Goal: Task Accomplishment & Management: Manage account settings

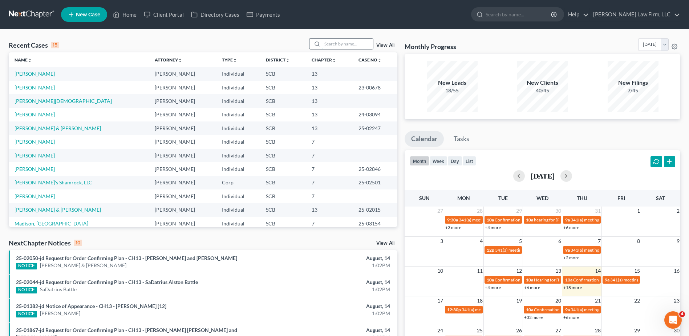
click at [360, 44] on input "search" at bounding box center [347, 44] width 51 height 11
type input "battle"
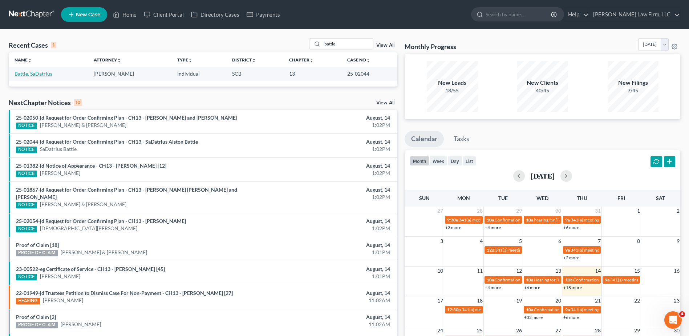
click at [30, 74] on link "Battle, SaDatrius" at bounding box center [34, 74] width 38 height 6
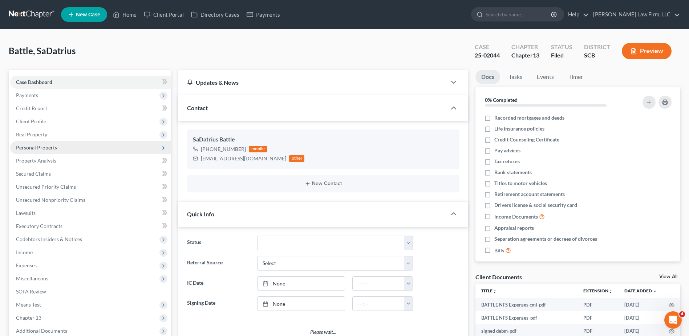
select select "0"
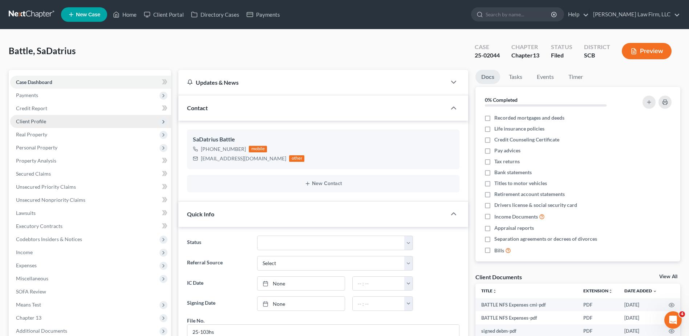
scroll to position [265, 0]
click at [35, 121] on span "Client Profile" at bounding box center [31, 121] width 30 height 6
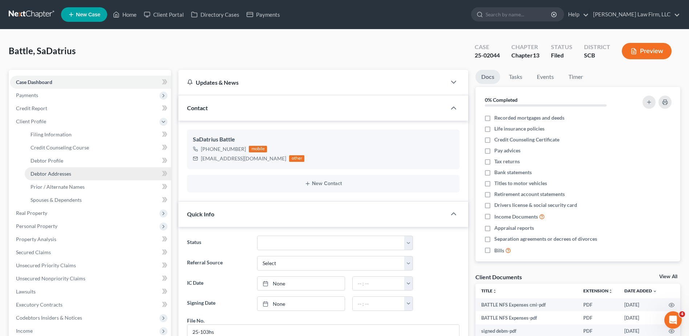
drag, startPoint x: 62, startPoint y: 175, endPoint x: 104, endPoint y: 166, distance: 42.7
click at [62, 175] on span "Debtor Addresses" at bounding box center [51, 173] width 41 height 6
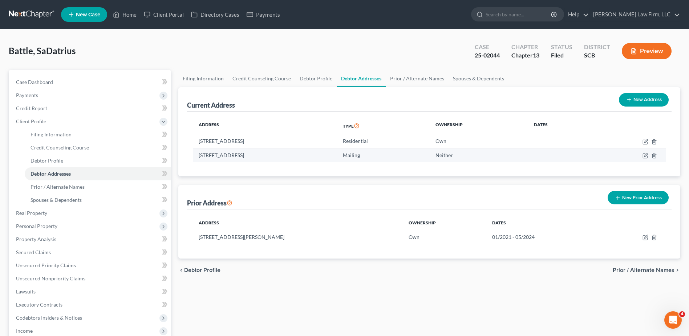
drag, startPoint x: 198, startPoint y: 157, endPoint x: 291, endPoint y: 159, distance: 92.3
click at [291, 159] on td "PO Box 1325, Mount Pleasant, SC 29465" at bounding box center [265, 155] width 144 height 14
copy td "PO Box 1325, Mount Pleasant, SC 29465"
click at [532, 16] on input "search" at bounding box center [519, 14] width 67 height 13
type input "ruff"
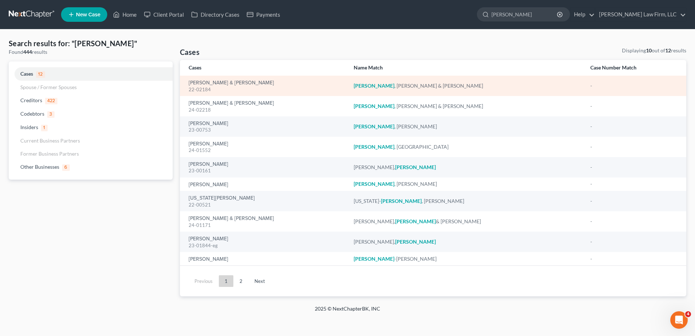
click at [219, 79] on div "Ruff, Curtis & Sklarcik, Helen 22-02184" at bounding box center [265, 86] width 153 height 14
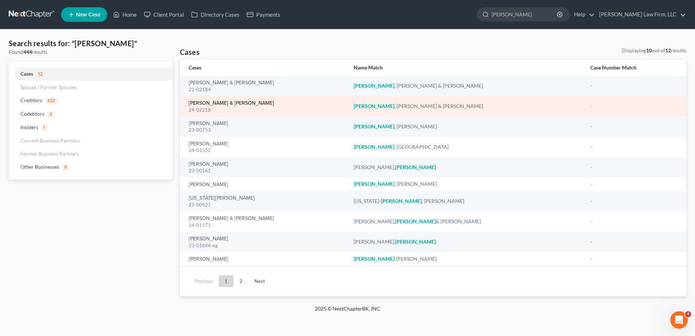
click at [212, 104] on link "[PERSON_NAME] & [PERSON_NAME]" at bounding box center [231, 103] width 85 height 5
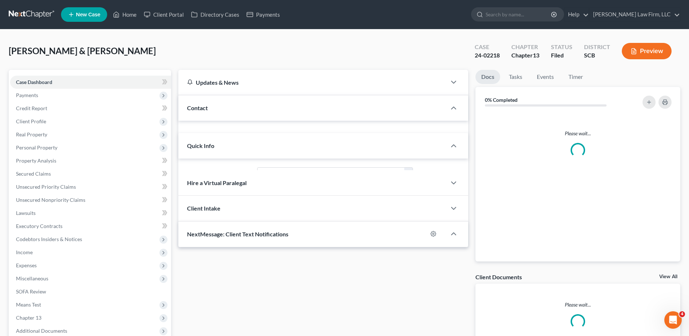
select select "3"
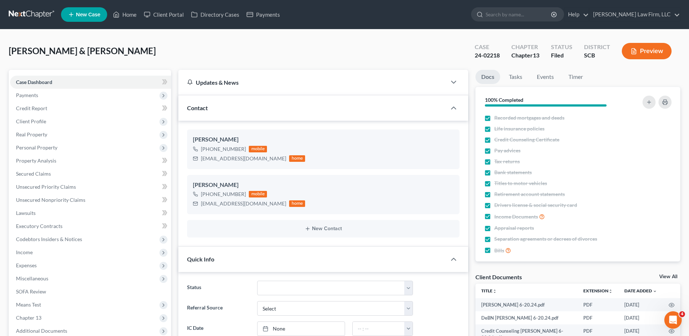
drag, startPoint x: 527, startPoint y: 7, endPoint x: 522, endPoint y: 6, distance: 4.8
click at [527, 7] on ul "New Case Home Client Portal Directory Cases Payments - No Result - See all resu…" at bounding box center [371, 14] width 620 height 19
drag, startPoint x: 522, startPoint y: 6, endPoint x: 518, endPoint y: 13, distance: 8.8
click at [518, 13] on input "search" at bounding box center [519, 14] width 67 height 13
type input "aitken"
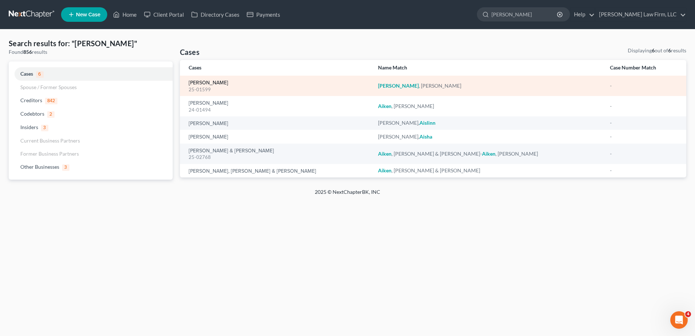
click at [196, 82] on link "Aitken, Patricia" at bounding box center [209, 82] width 40 height 5
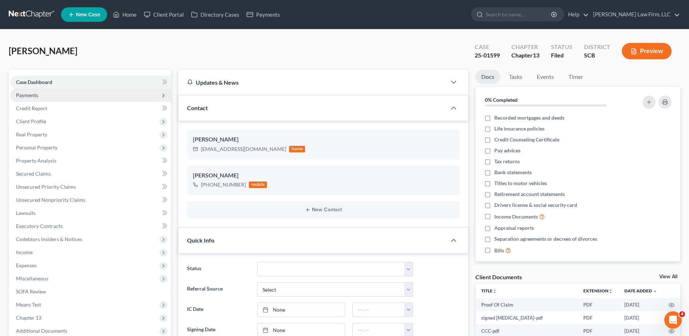
scroll to position [211, 0]
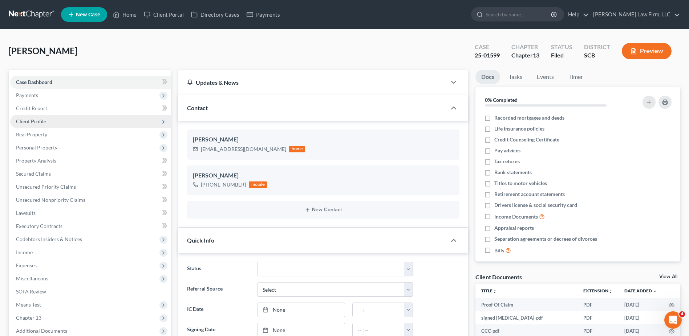
click at [39, 124] on span "Client Profile" at bounding box center [90, 121] width 161 height 13
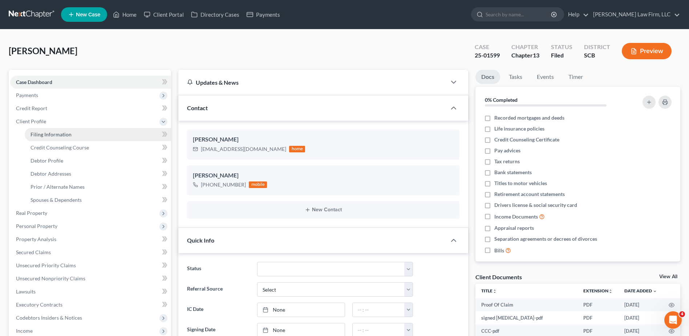
click at [58, 135] on span "Filing Information" at bounding box center [51, 134] width 41 height 6
select select "1"
select select "0"
select select "3"
select select "42"
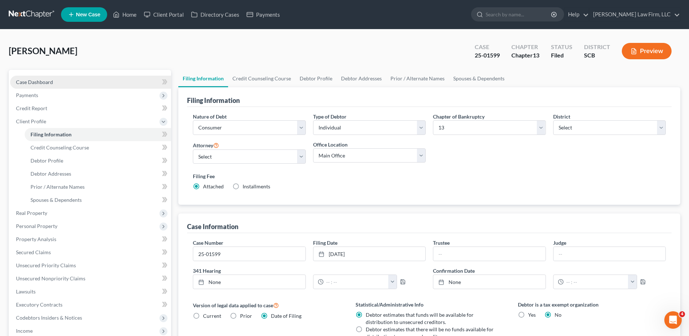
drag, startPoint x: 38, startPoint y: 89, endPoint x: 39, endPoint y: 84, distance: 4.5
click at [38, 89] on span "Payments" at bounding box center [90, 95] width 161 height 13
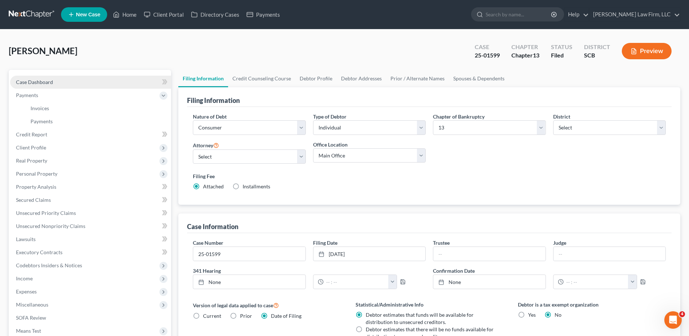
click at [39, 83] on span "Case Dashboard" at bounding box center [34, 82] width 37 height 6
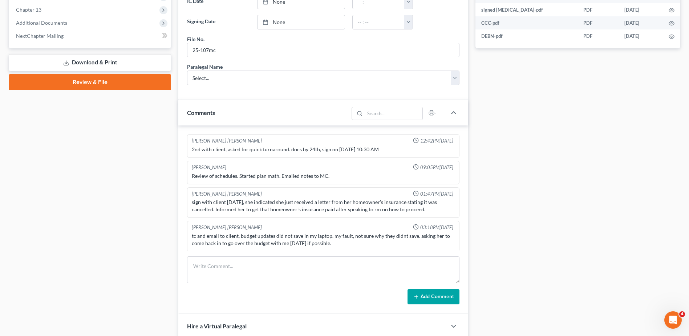
scroll to position [211, 0]
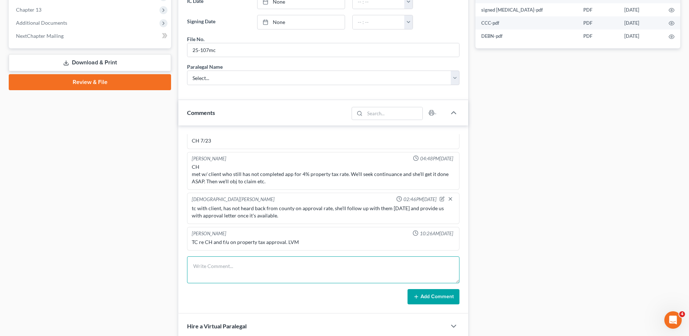
click at [229, 262] on textarea at bounding box center [323, 269] width 273 height 27
click at [230, 272] on textarea at bounding box center [323, 269] width 273 height 27
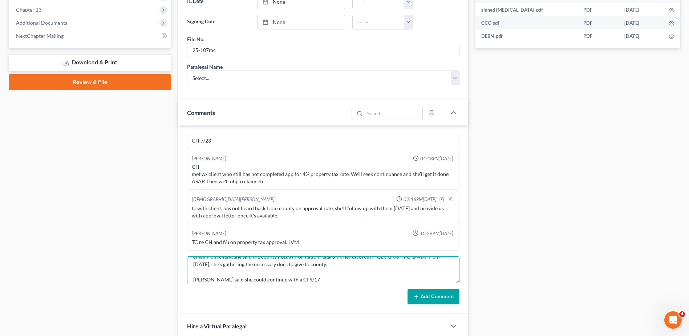
type textarea "email from client, she said the county needs information regarding her divorce …"
drag, startPoint x: 439, startPoint y: 297, endPoint x: 377, endPoint y: 285, distance: 63.4
click at [439, 297] on button "Add Comment" at bounding box center [434, 296] width 52 height 15
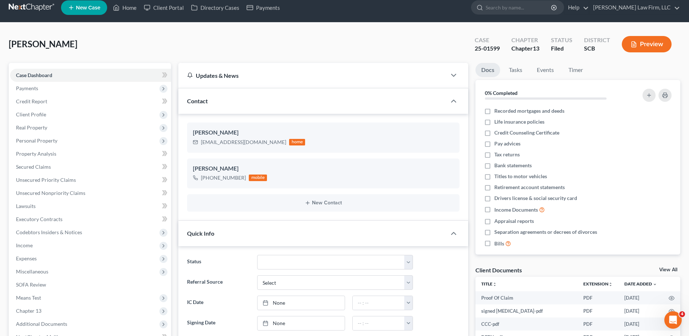
scroll to position [0, 0]
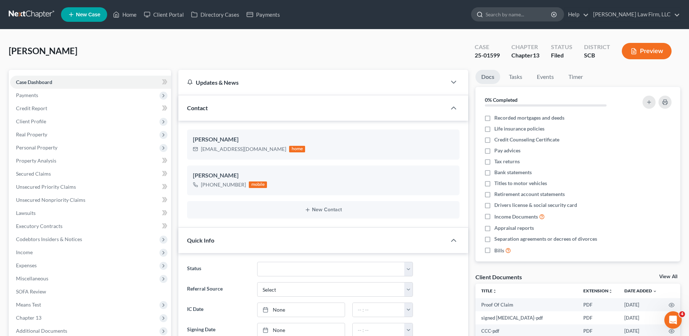
click at [528, 12] on input "search" at bounding box center [519, 14] width 67 height 13
type input "hymes"
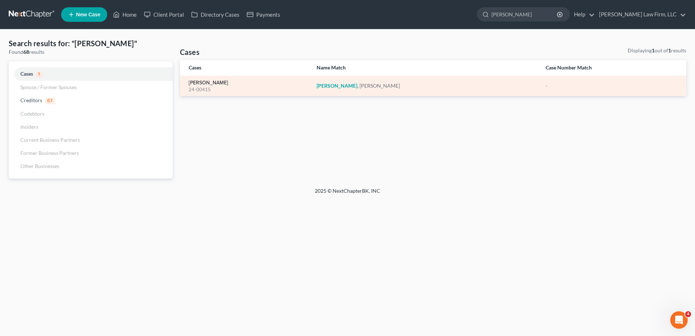
click at [201, 83] on link "Hymes, Laurice" at bounding box center [209, 82] width 40 height 5
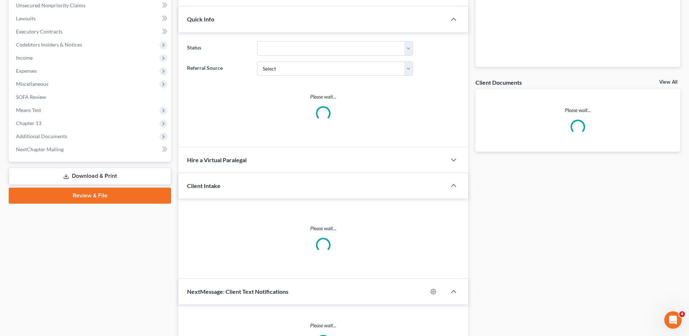
select select "0"
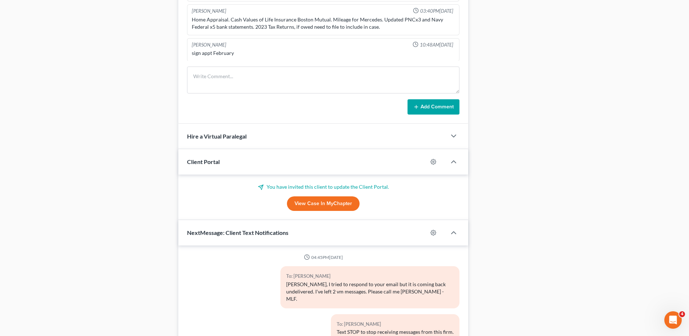
scroll to position [779, 0]
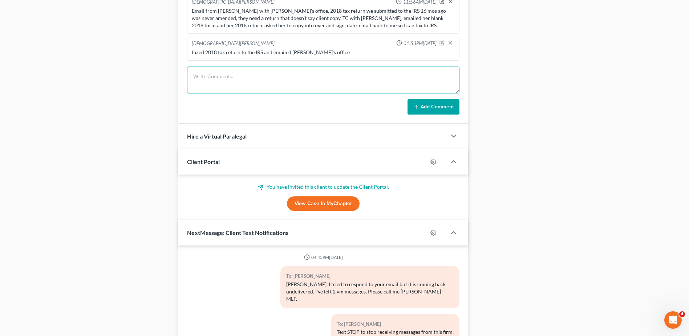
click at [228, 77] on textarea at bounding box center [323, 80] width 273 height 27
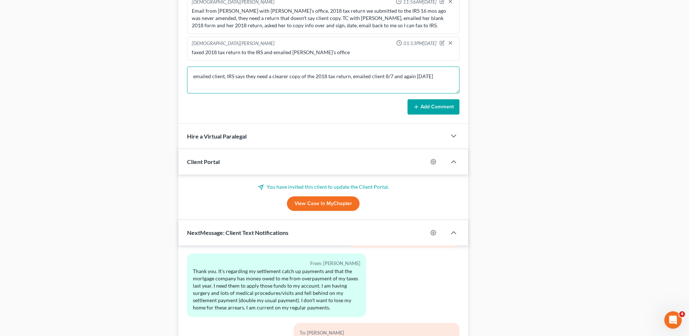
type textarea "emailed client, IRS says they need a clearer copy of the 2018 tax return, email…"
click at [426, 104] on button "Add Comment" at bounding box center [434, 106] width 52 height 15
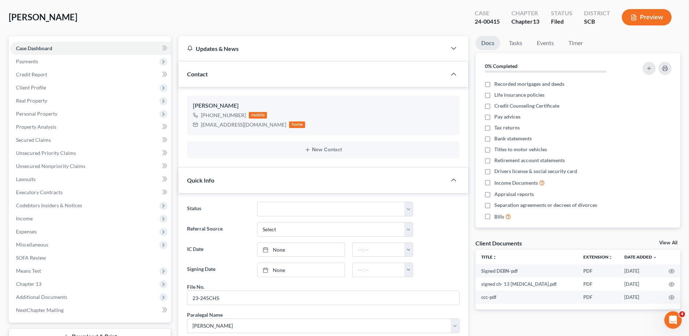
scroll to position [0, 0]
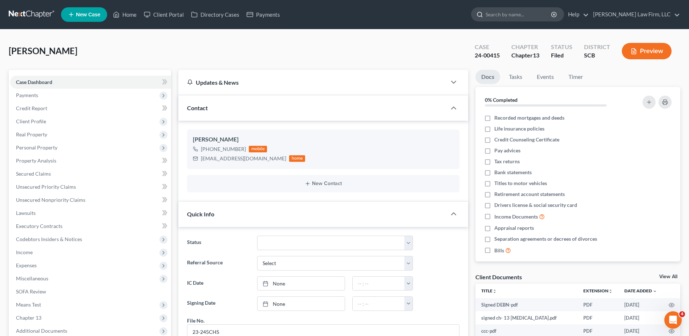
click at [528, 15] on input "search" at bounding box center [519, 14] width 67 height 13
type input "ruff"
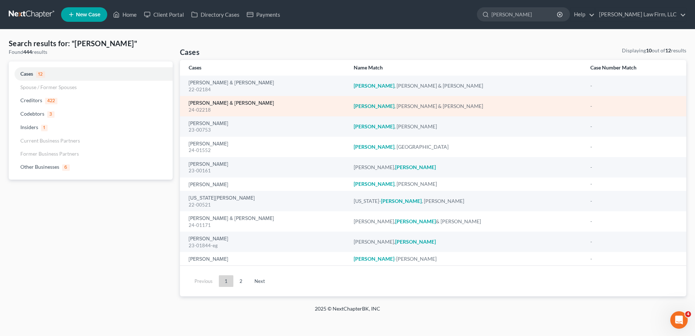
click at [222, 101] on link "[PERSON_NAME] & [PERSON_NAME]" at bounding box center [231, 103] width 85 height 5
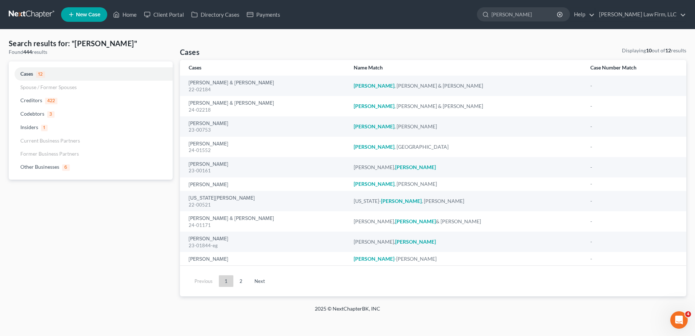
select select "3"
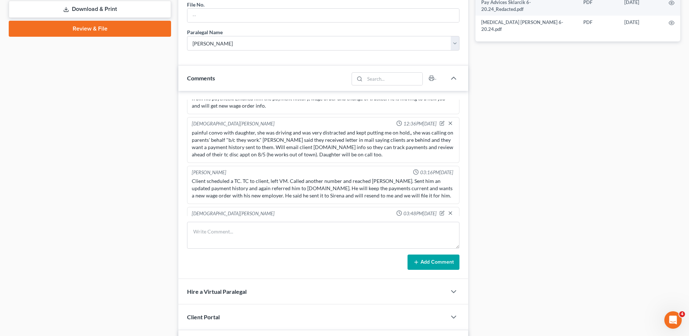
scroll to position [436, 0]
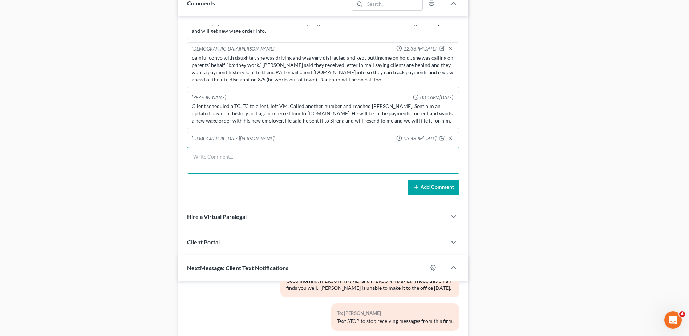
click at [227, 162] on textarea at bounding box center [323, 160] width 273 height 27
type textarea "husband docusigned wage order, need wife to, called left her detailed vm"
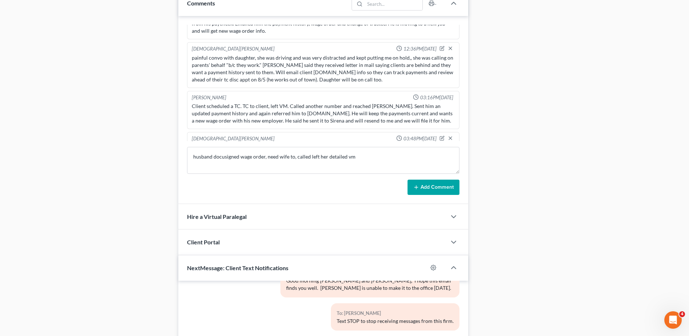
drag, startPoint x: 453, startPoint y: 187, endPoint x: 419, endPoint y: 181, distance: 34.4
click at [451, 187] on button "Add Comment" at bounding box center [434, 187] width 52 height 15
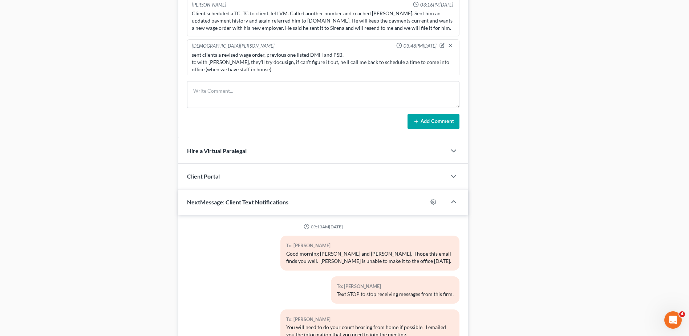
scroll to position [571, 0]
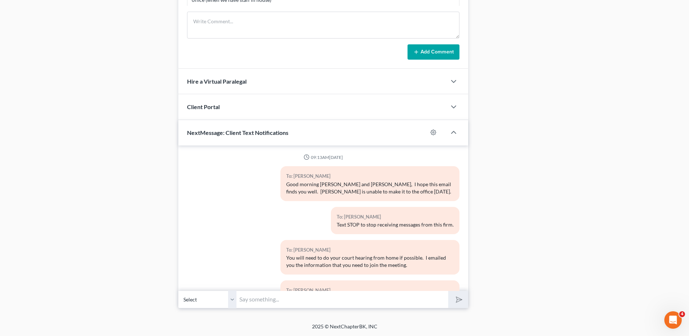
click at [228, 300] on select "Select +1 (803) 862-6640 - Helen Sklarcik +1 (803) 528-2202 - Curtis Ruff" at bounding box center [207, 299] width 58 height 18
click at [178, 290] on select "Select +1 (803) 862-6640 - Helen Sklarcik +1 (803) 528-2202 - Curtis Ruff" at bounding box center [207, 299] width 58 height 18
click at [265, 303] on input "text" at bounding box center [343, 299] width 212 height 18
type input "Hi Ms. Sklarcik, this is Kristen from Meredith Law firm, can you please sign in…"
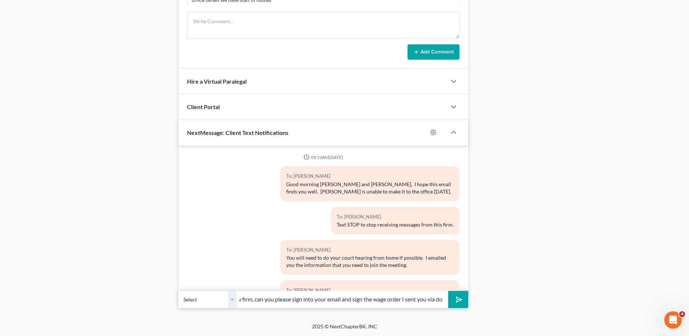
click at [460, 303] on icon "submit" at bounding box center [457, 299] width 7 height 7
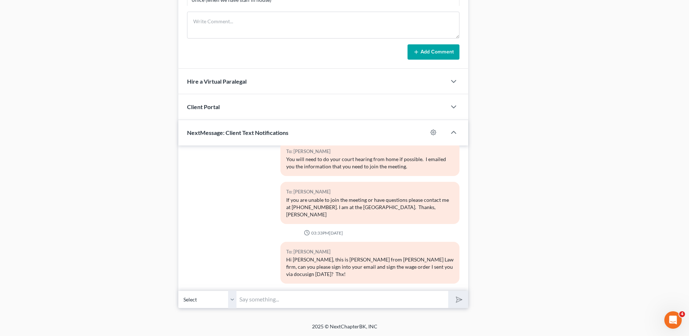
drag, startPoint x: 538, startPoint y: 126, endPoint x: 534, endPoint y: 101, distance: 25.7
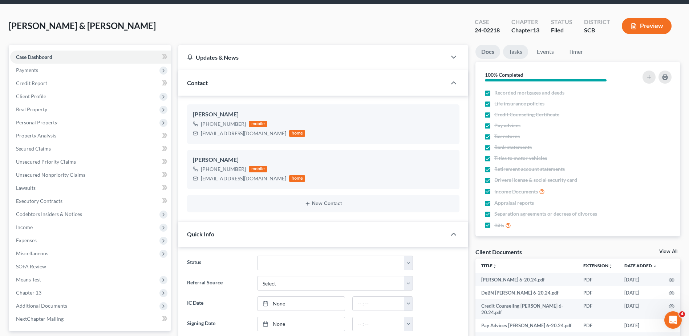
scroll to position [0, 0]
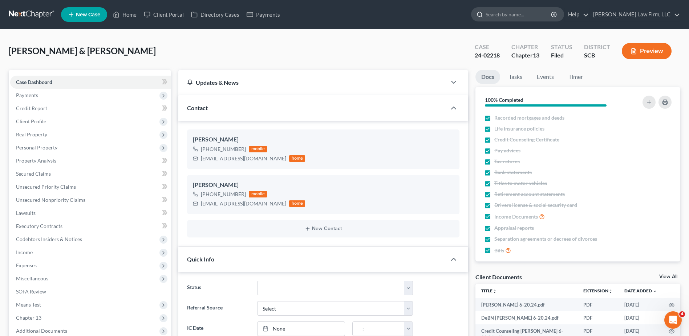
click at [533, 11] on input "search" at bounding box center [519, 14] width 67 height 13
type input "hodges"
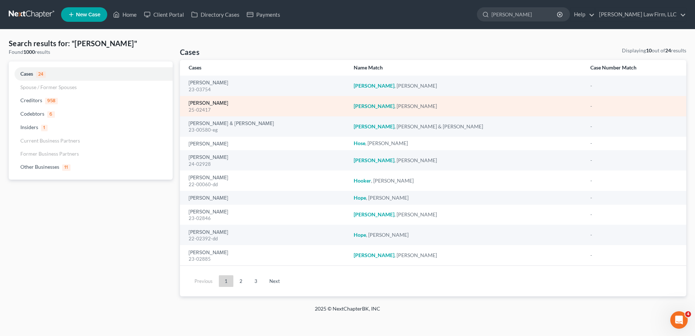
click at [208, 104] on link "[PERSON_NAME]" at bounding box center [209, 103] width 40 height 5
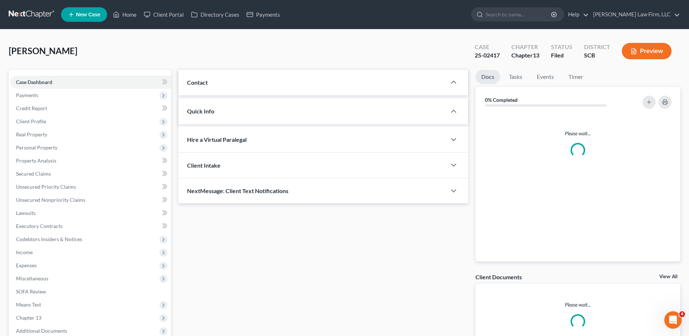
select select "0"
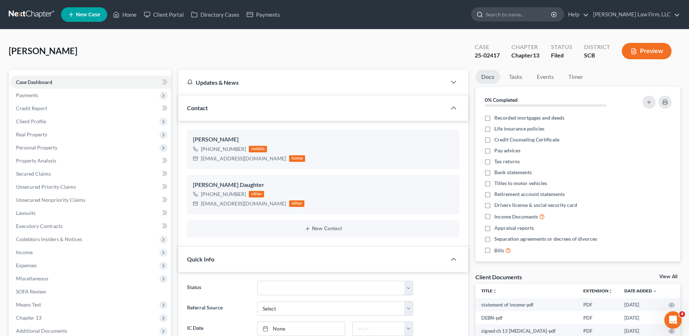
click at [535, 18] on input "search" at bounding box center [519, 14] width 67 height 13
type input "cohen"
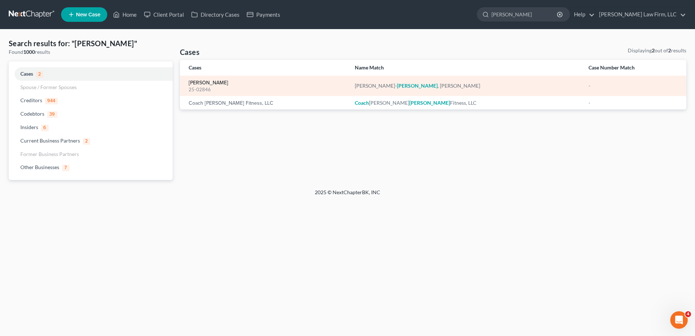
click at [199, 81] on link "[PERSON_NAME]" at bounding box center [209, 82] width 40 height 5
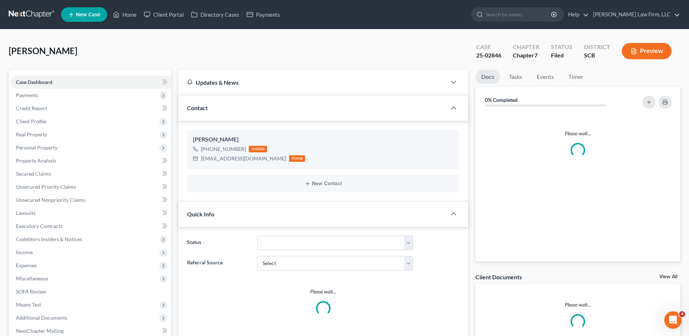
select select "1"
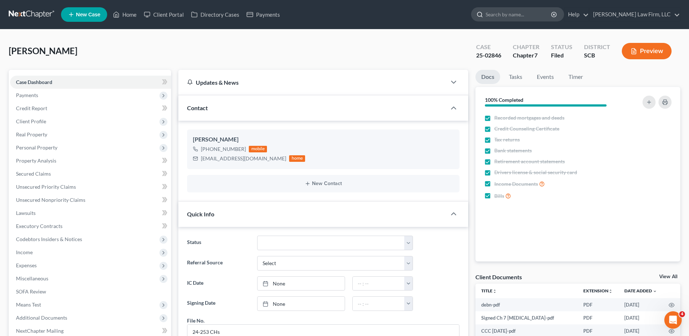
click at [538, 10] on input "search" at bounding box center [519, 14] width 67 height 13
type input "sheila's"
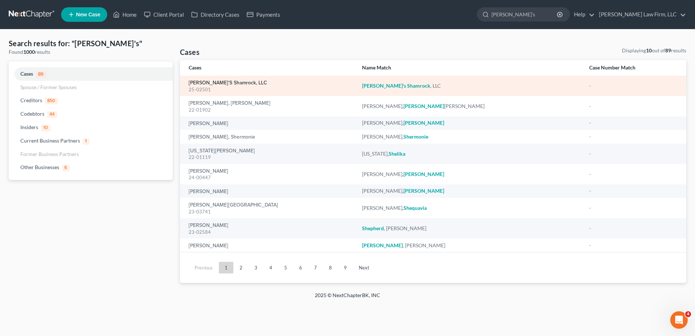
click at [215, 84] on link "[PERSON_NAME]'s Shamrock, LLC" at bounding box center [228, 82] width 79 height 5
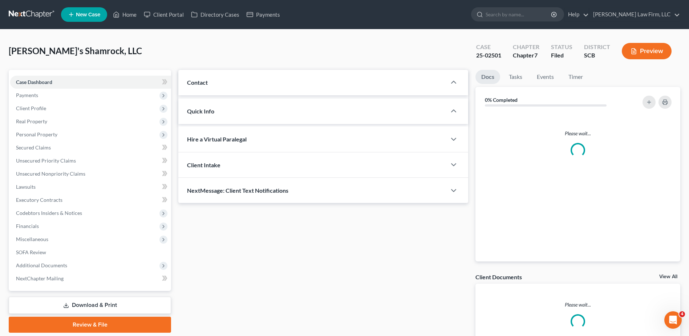
select select "1"
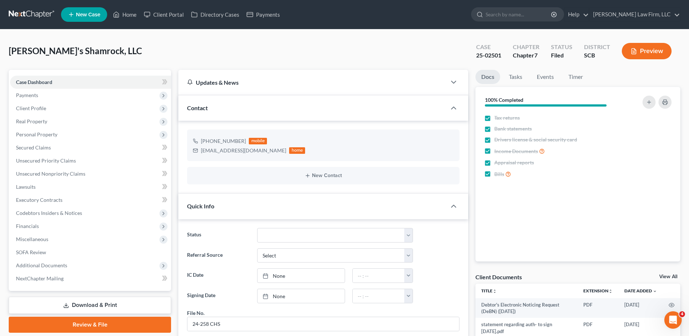
click at [37, 12] on link at bounding box center [32, 14] width 47 height 13
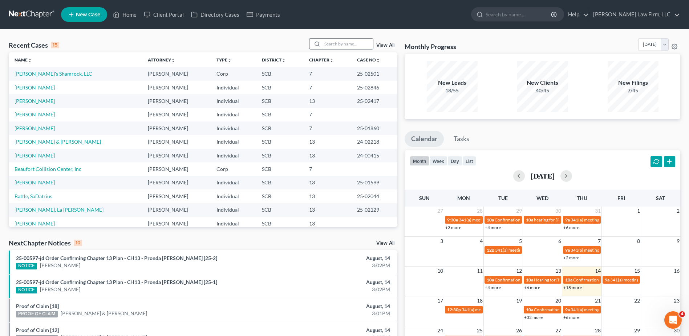
click at [342, 42] on input "search" at bounding box center [347, 44] width 51 height 11
click at [326, 43] on input "search" at bounding box center [347, 44] width 51 height 11
type input "monsour"
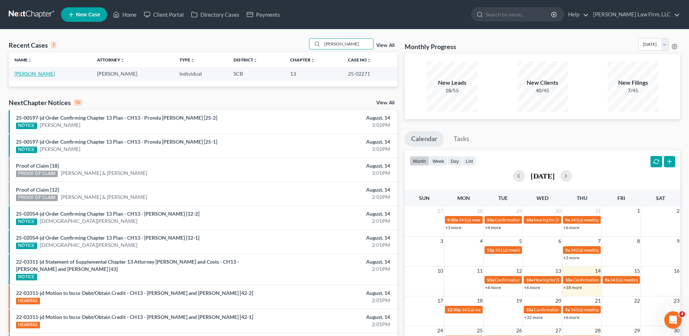
click at [46, 75] on link "[PERSON_NAME]" at bounding box center [35, 74] width 40 height 6
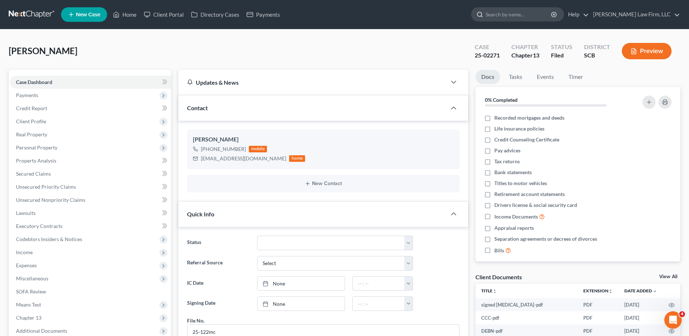
click at [548, 10] on input "search" at bounding box center [519, 14] width 67 height 13
type input "f"
type input "jeffries"
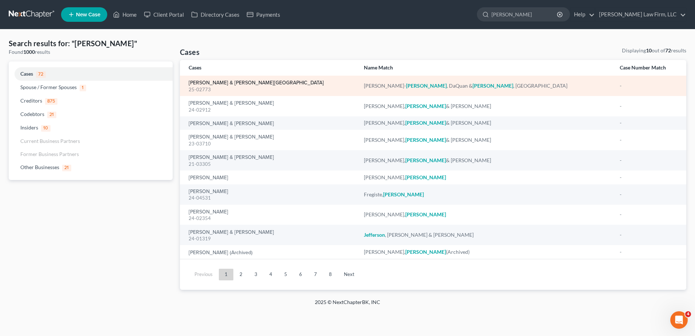
click at [208, 81] on link "[PERSON_NAME] & [PERSON_NAME][GEOGRAPHIC_DATA]" at bounding box center [256, 82] width 135 height 5
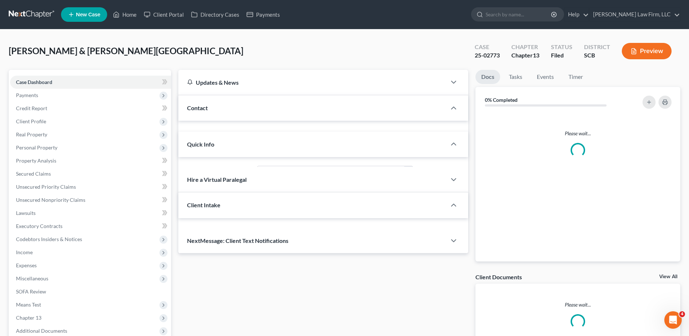
select select "0"
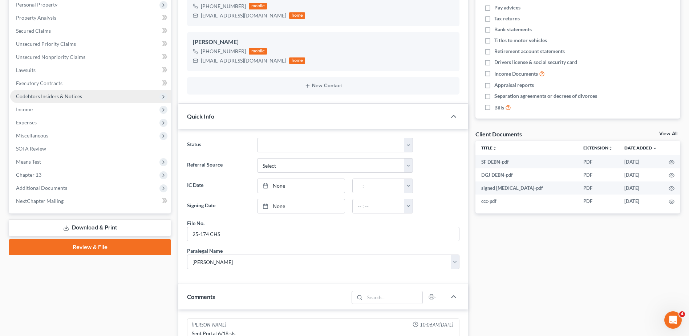
scroll to position [327, 0]
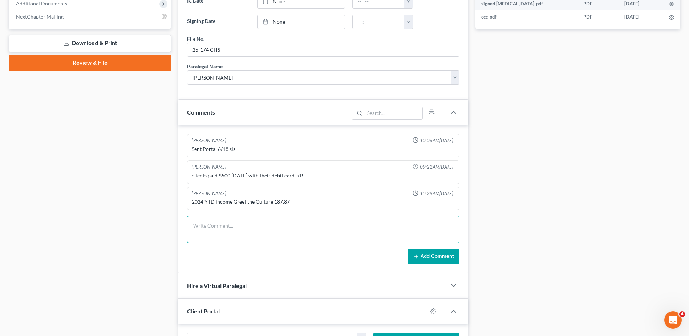
click at [219, 238] on textarea at bounding box center [323, 229] width 273 height 27
type textarea "SCDOR needs 2021-22 returns for husband"
click at [434, 259] on button "Add Comment" at bounding box center [434, 256] width 52 height 15
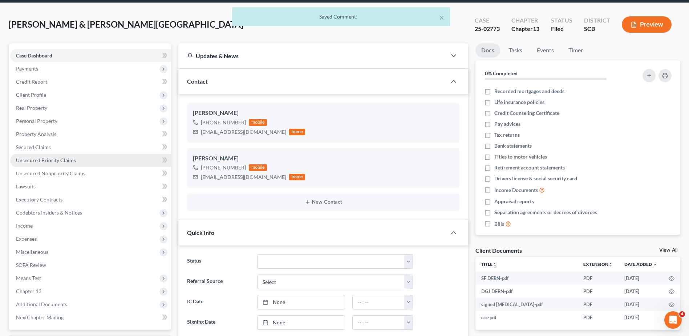
scroll to position [0, 0]
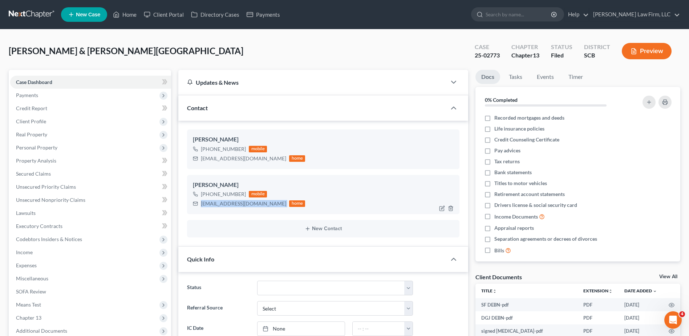
drag, startPoint x: 201, startPoint y: 205, endPoint x: 278, endPoint y: 206, distance: 77.1
click at [278, 206] on div "officialjeffriesfamily@gmail.com home" at bounding box center [249, 203] width 112 height 9
copy div "officialjeffriesfamily@gmail.com"
click at [35, 122] on span "Client Profile" at bounding box center [31, 121] width 30 height 6
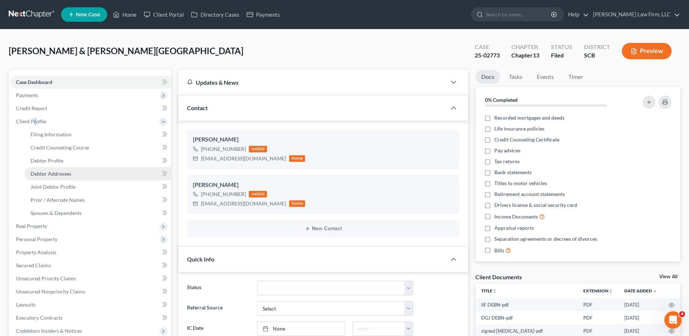
click at [59, 175] on span "Debtor Addresses" at bounding box center [51, 173] width 41 height 6
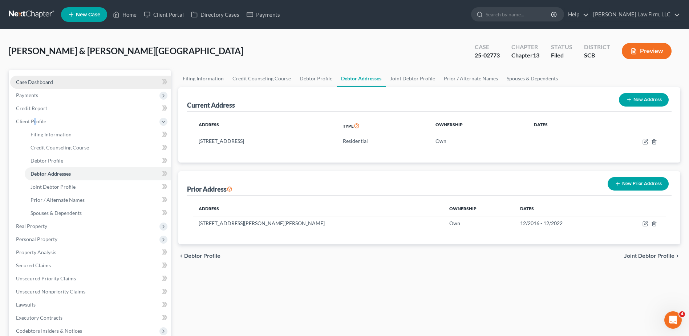
click at [29, 76] on link "Case Dashboard" at bounding box center [90, 82] width 161 height 13
select select "0"
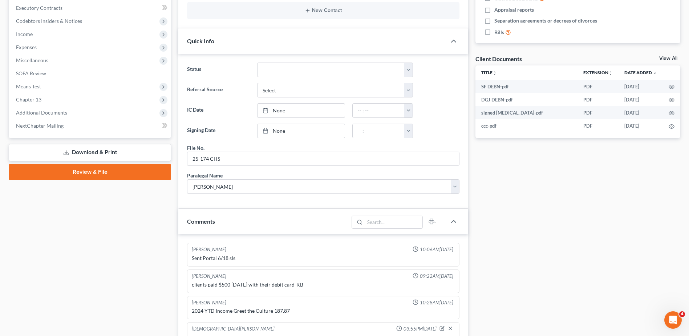
scroll to position [363, 0]
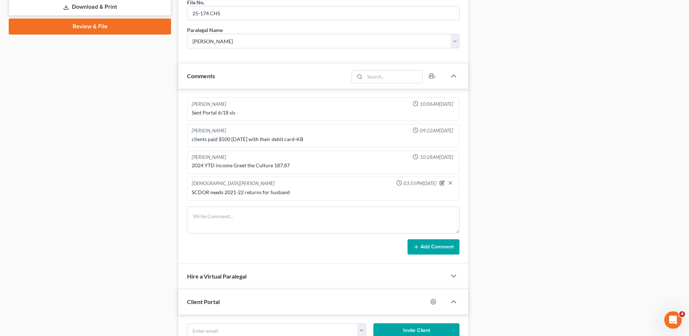
drag, startPoint x: 441, startPoint y: 181, endPoint x: 411, endPoint y: 183, distance: 29.5
click at [440, 181] on icon "button" at bounding box center [442, 182] width 5 height 5
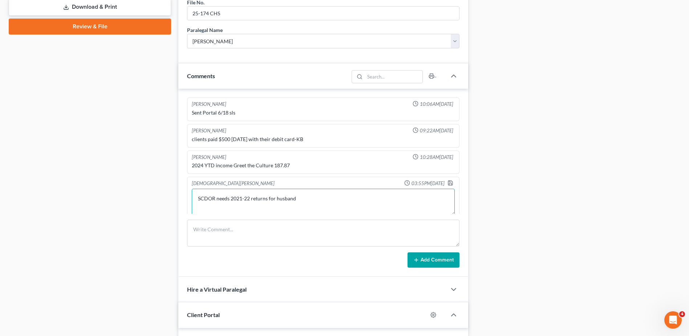
drag, startPoint x: 327, startPoint y: 201, endPoint x: 329, endPoint y: 205, distance: 4.6
click at [328, 202] on textarea "SCDOR needs 2021-22 returns for husband" at bounding box center [323, 202] width 263 height 27
type textarea "SCDOR needs 2021-22 returns for husband; emailed client, CH 10/15 so we have ti…"
click at [448, 182] on icon "button" at bounding box center [451, 183] width 6 height 6
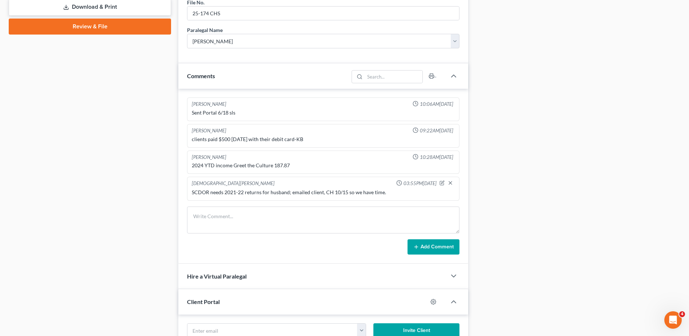
click at [163, 168] on div "Case Dashboard Payments Invoices Payments Payments Credit Report Client Profile" at bounding box center [90, 49] width 170 height 686
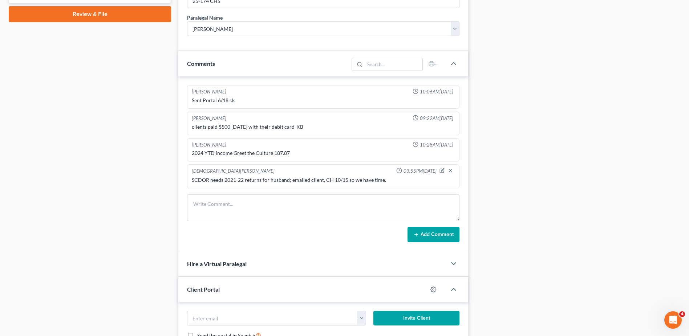
scroll to position [436, 0]
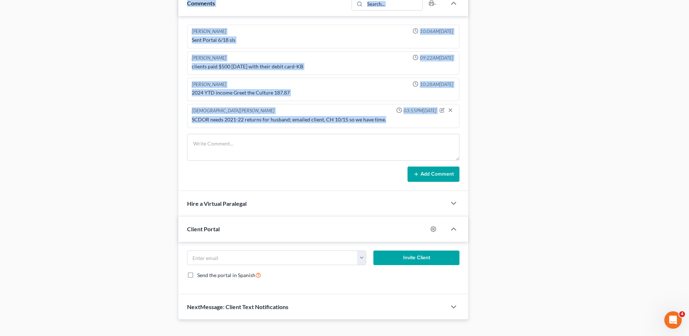
drag, startPoint x: 320, startPoint y: 122, endPoint x: 174, endPoint y: 121, distance: 146.1
click at [381, 122] on div "SCDOR needs 2021-22 returns for husband; emailed client, CH 10/15 so we have ti…" at bounding box center [323, 119] width 263 height 7
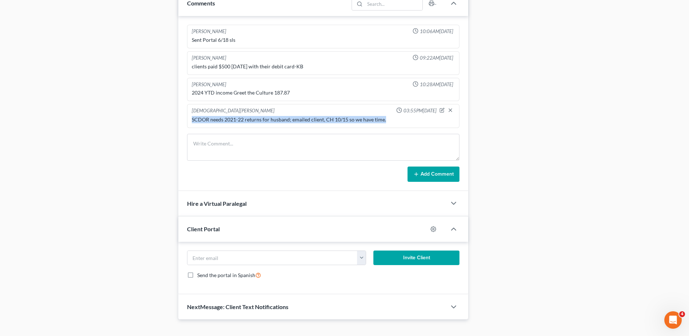
drag, startPoint x: 385, startPoint y: 120, endPoint x: 192, endPoint y: 122, distance: 193.7
click at [192, 122] on div "SCDOR needs 2021-22 returns for husband; emailed client, CH 10/15 so we have ti…" at bounding box center [323, 119] width 266 height 10
copy div "SCDOR needs 2021-22 returns for husband; emailed client, CH 10/15 so we have ti…"
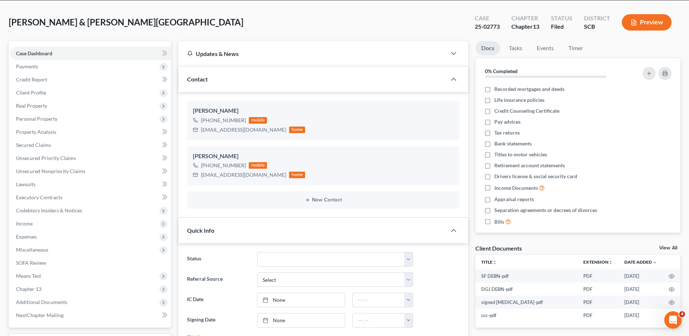
scroll to position [0, 0]
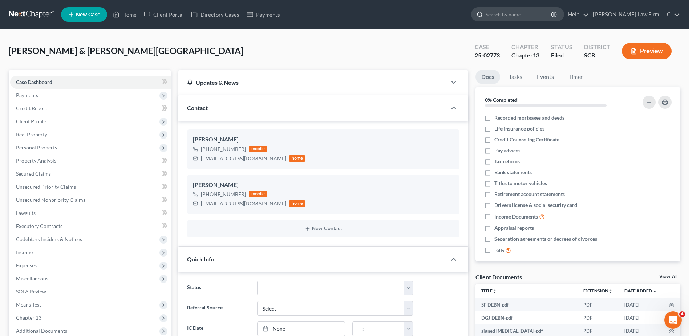
click at [516, 14] on input "search" at bounding box center [519, 14] width 67 height 13
type input "wright"
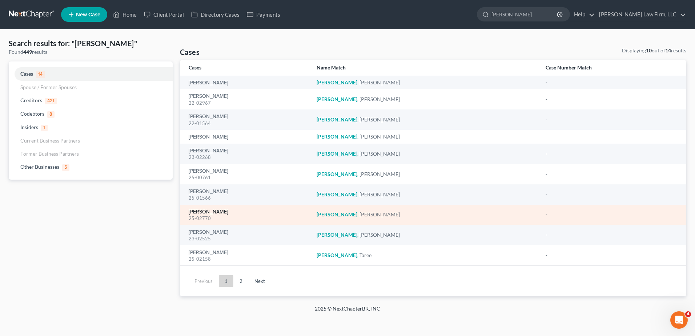
click at [219, 211] on link "[PERSON_NAME]" at bounding box center [209, 211] width 40 height 5
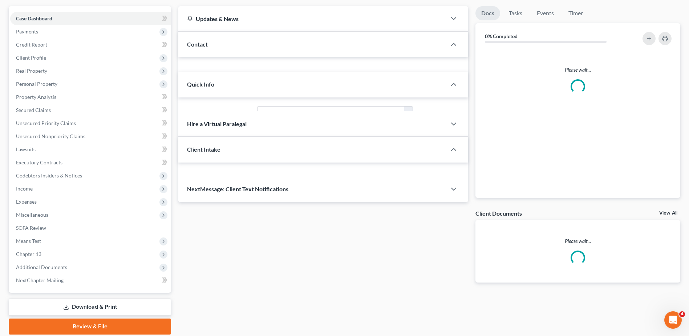
select select "0"
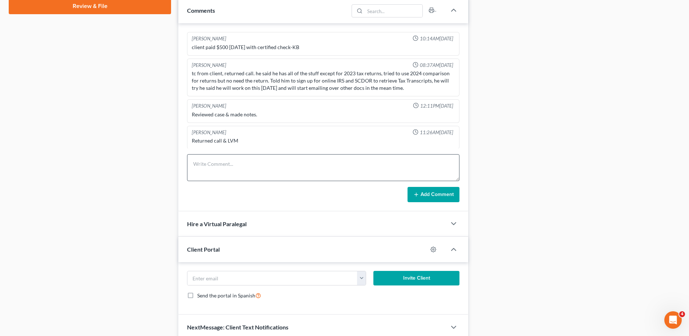
scroll to position [27, 0]
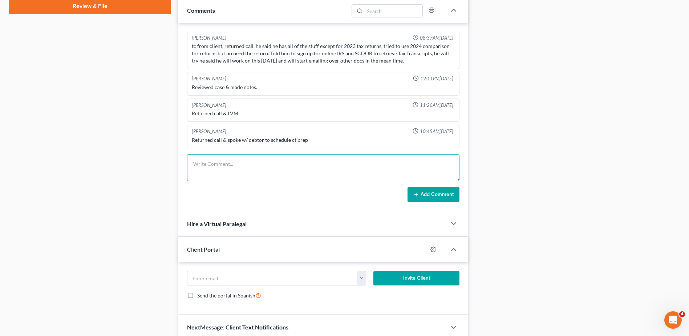
click at [227, 169] on textarea at bounding box center [323, 167] width 273 height 27
paste textarea "SCDOR needs 2021-22 returns for husband; emailed client, CH 10/15 so we have ti…"
click at [232, 163] on textarea "SCDOR needs 2021-22 returns for husband; emailed client, CH 10/15 so we have ti…" at bounding box center [323, 167] width 273 height 27
type textarea "SCDOR needs 2021-23 returns; emailed client, CH 10/15 so we have time."
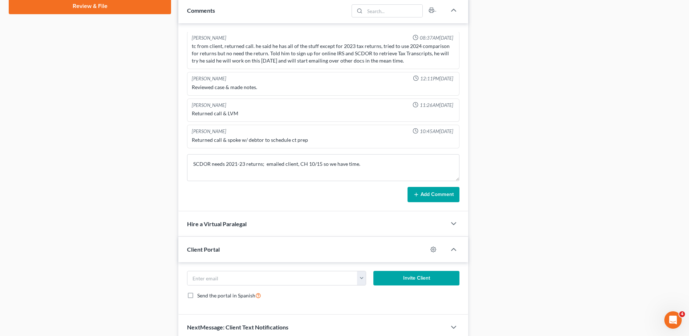
click at [428, 191] on button "Add Comment" at bounding box center [434, 194] width 52 height 15
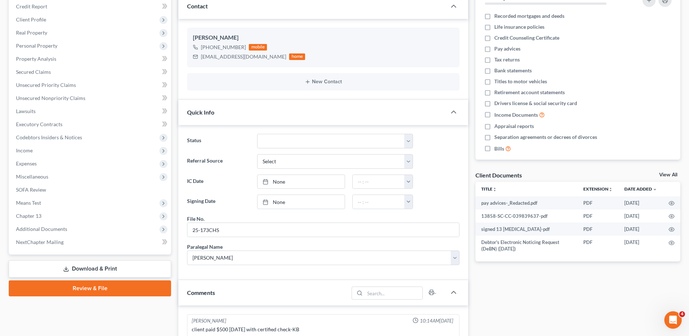
scroll to position [0, 0]
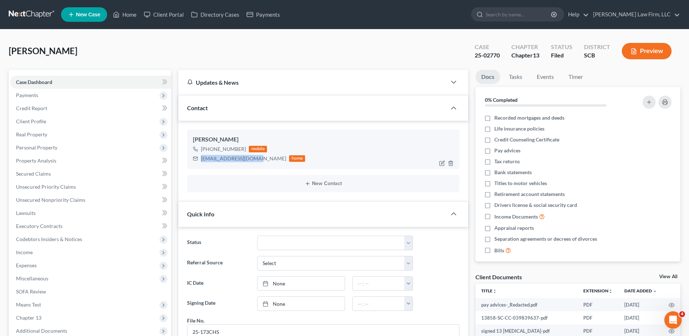
drag, startPoint x: 200, startPoint y: 159, endPoint x: 255, endPoint y: 162, distance: 55.3
click at [255, 162] on div "wrightf2003@gmail.com home" at bounding box center [249, 158] width 112 height 9
copy div "wrightf2003@gmail.com"
click at [25, 12] on link at bounding box center [32, 14] width 47 height 13
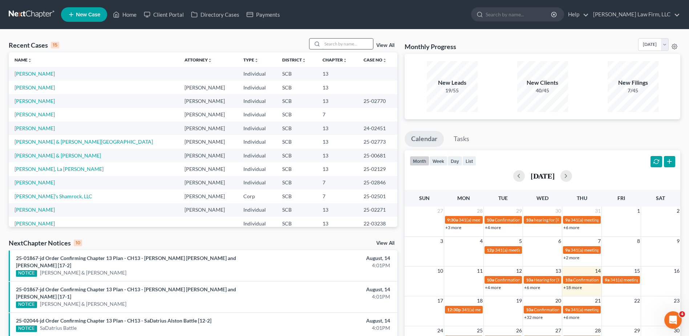
click at [338, 46] on input "search" at bounding box center [347, 44] width 51 height 11
type input "[PERSON_NAME]"
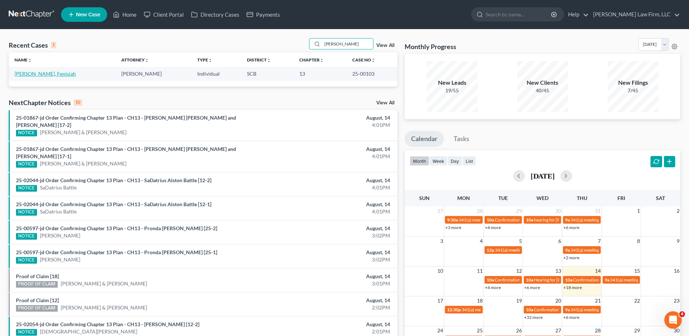
click at [40, 75] on link "[PERSON_NAME], Fenisiah" at bounding box center [45, 74] width 61 height 6
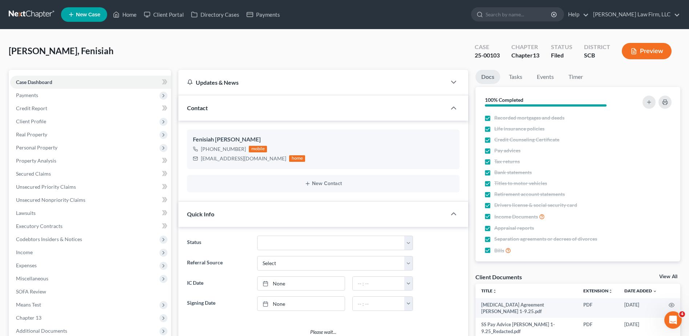
select select "3"
click at [535, 15] on input "search" at bounding box center [519, 14] width 67 height 13
type input "[PERSON_NAME]"
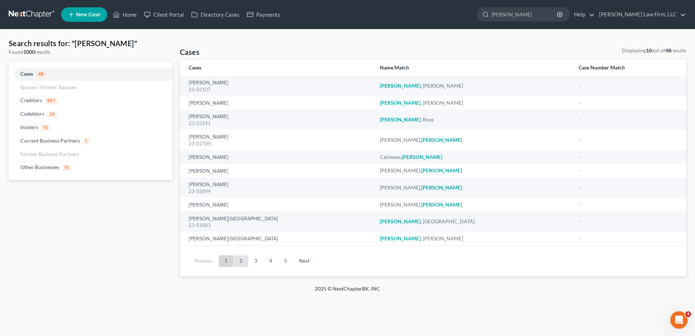
click at [241, 262] on link "2" at bounding box center [241, 261] width 15 height 12
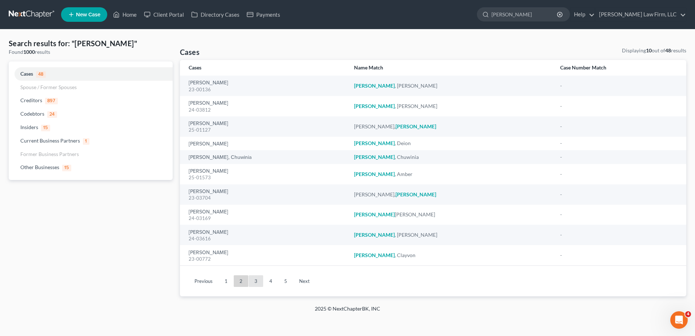
click at [253, 283] on link "3" at bounding box center [256, 281] width 15 height 12
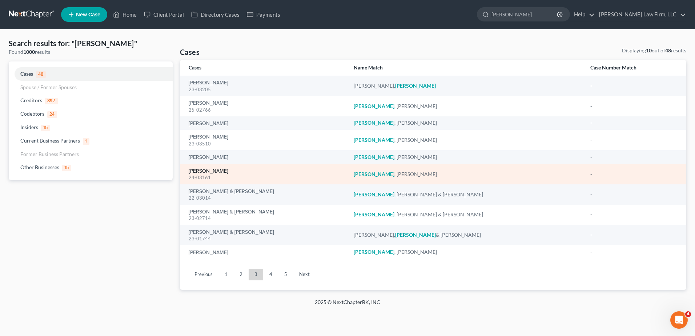
click at [220, 171] on link "[PERSON_NAME]" at bounding box center [209, 171] width 40 height 5
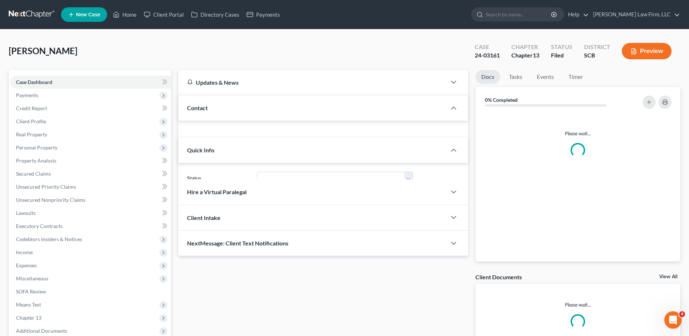
select select "0"
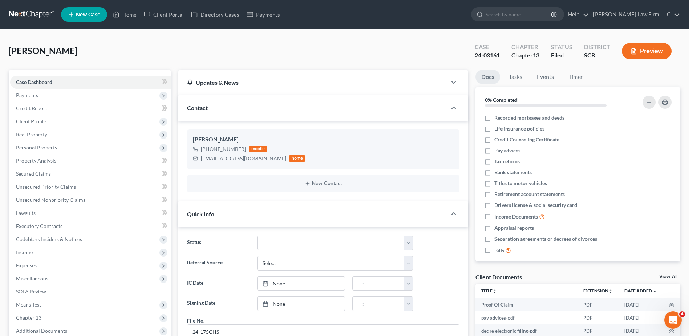
click at [32, 13] on link at bounding box center [32, 14] width 47 height 13
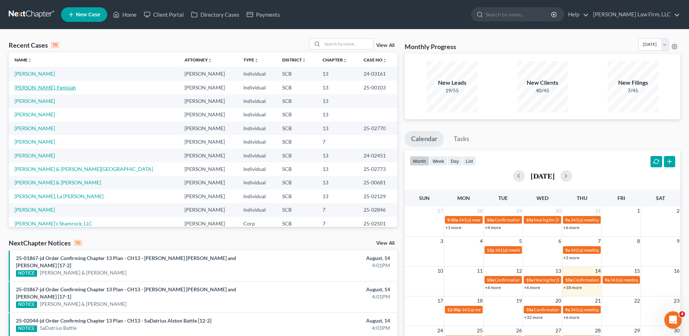
click at [43, 89] on link "Stukes, Fenisiah" at bounding box center [45, 87] width 61 height 6
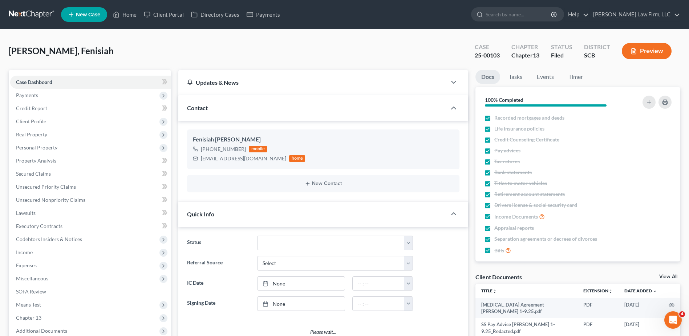
select select "3"
click at [44, 144] on span "Personal Property" at bounding box center [36, 147] width 41 height 6
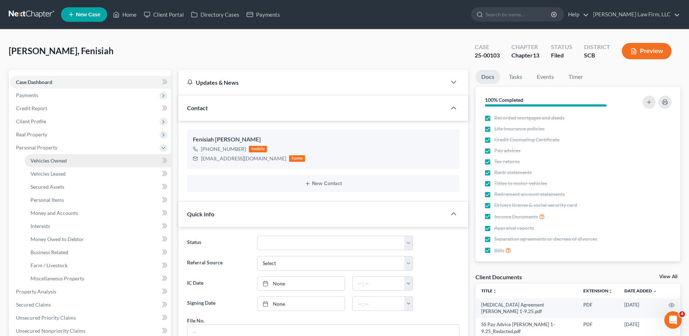
click at [53, 161] on span "Vehicles Owned" at bounding box center [49, 160] width 36 height 6
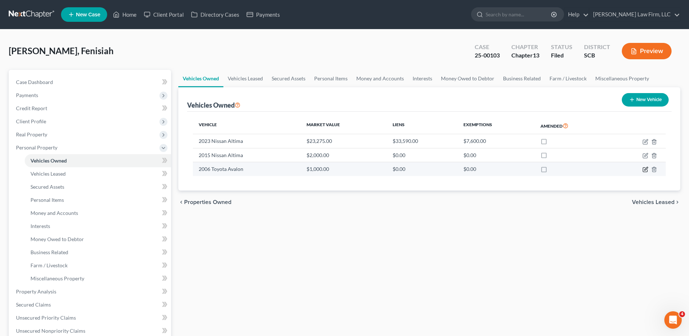
click at [644, 170] on icon "button" at bounding box center [646, 169] width 6 height 6
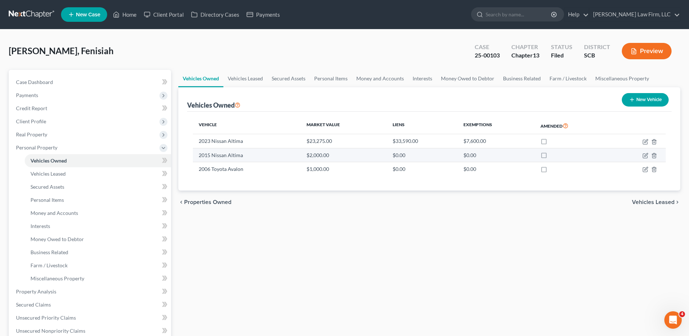
select select "0"
select select "20"
select select "4"
select select "0"
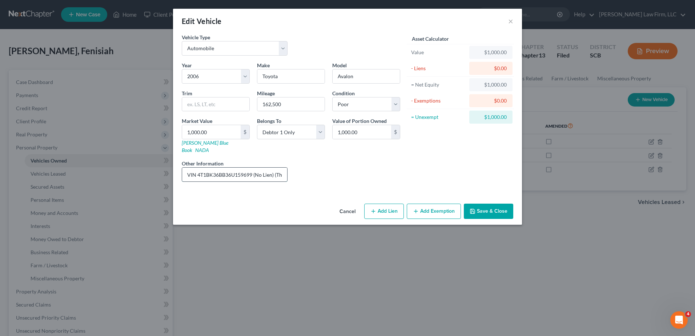
drag, startPoint x: 187, startPoint y: 168, endPoint x: 273, endPoint y: 170, distance: 86.2
click at [273, 170] on input "VIN 4T1BK36BB36U159699 (No Lien) (This car is not operable, it needs a motor.)" at bounding box center [234, 175] width 105 height 14
click at [509, 21] on button "×" at bounding box center [510, 21] width 5 height 9
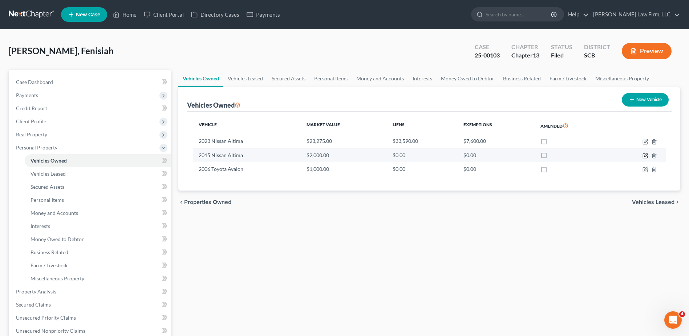
click at [643, 154] on icon "button" at bounding box center [646, 156] width 6 height 6
select select "0"
select select "11"
select select "4"
select select "0"
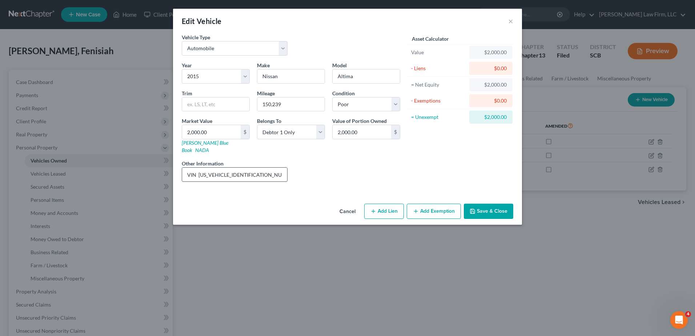
drag, startPoint x: 188, startPoint y: 167, endPoint x: 250, endPoint y: 167, distance: 61.4
click at [250, 168] on input "VIN 1N4AL3AP7FC444417 (Car is not operable.)(No Lien)" at bounding box center [234, 175] width 105 height 14
click at [509, 22] on button "×" at bounding box center [510, 21] width 5 height 9
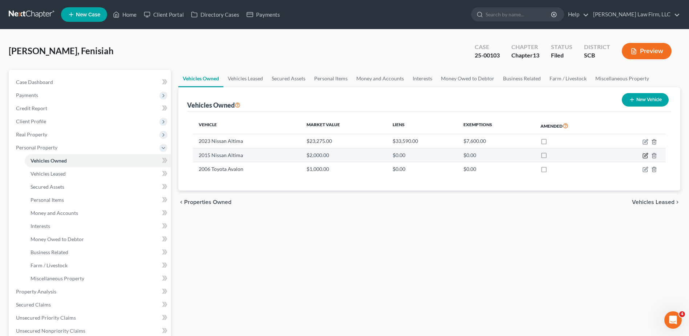
click at [646, 155] on icon "button" at bounding box center [646, 154] width 3 height 3
select select "0"
select select "11"
select select "4"
select select "0"
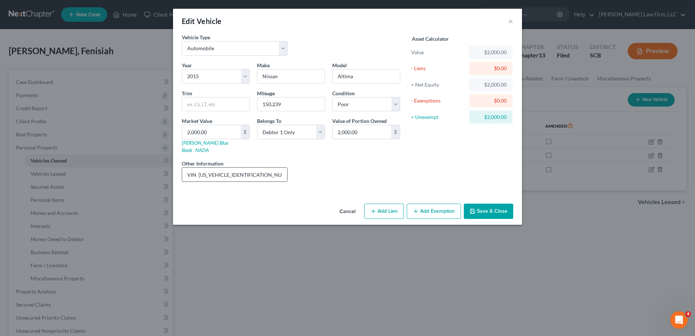
click at [273, 168] on input "VIN 1N4AL3AP7FC444417 (Car is not operable.)(No Lien)" at bounding box center [234, 175] width 105 height 14
drag, startPoint x: 511, startPoint y: 21, endPoint x: 492, endPoint y: 20, distance: 18.6
click at [511, 21] on button "×" at bounding box center [510, 21] width 5 height 9
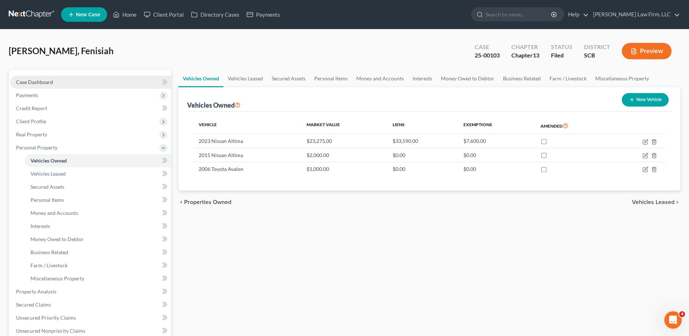
click at [39, 83] on span "Case Dashboard" at bounding box center [34, 82] width 37 height 6
select select "3"
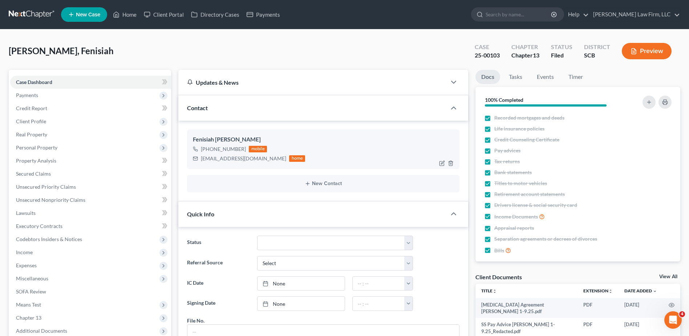
scroll to position [207, 0]
drag, startPoint x: 200, startPoint y: 160, endPoint x: 266, endPoint y: 160, distance: 66.1
click at [266, 160] on div "fenisiahsingleton@gmail.com home" at bounding box center [249, 158] width 112 height 9
copy div "[EMAIL_ADDRESS][DOMAIN_NAME]"
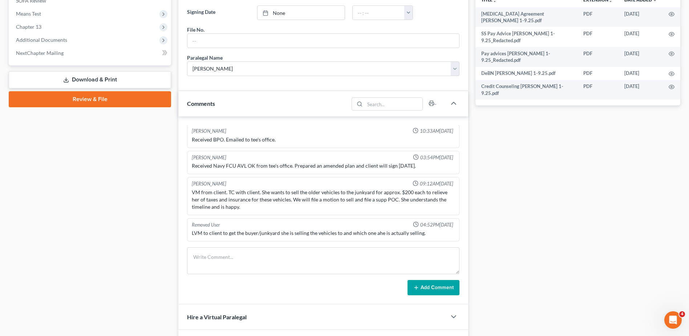
scroll to position [73, 0]
